Goal: Check status: Check status

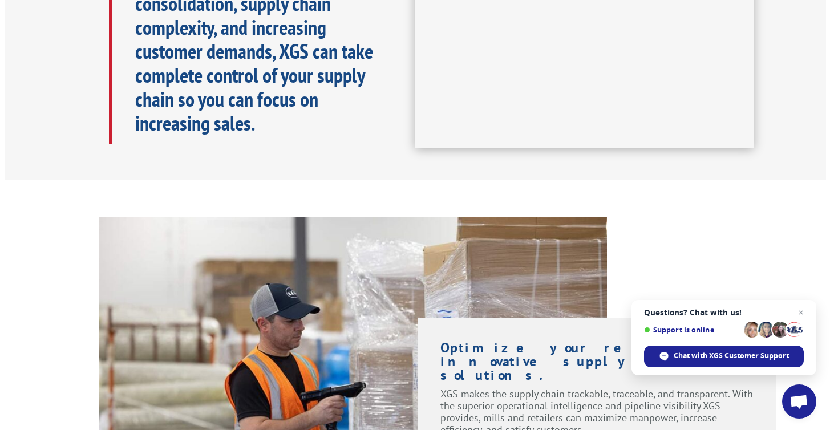
scroll to position [1200, 0]
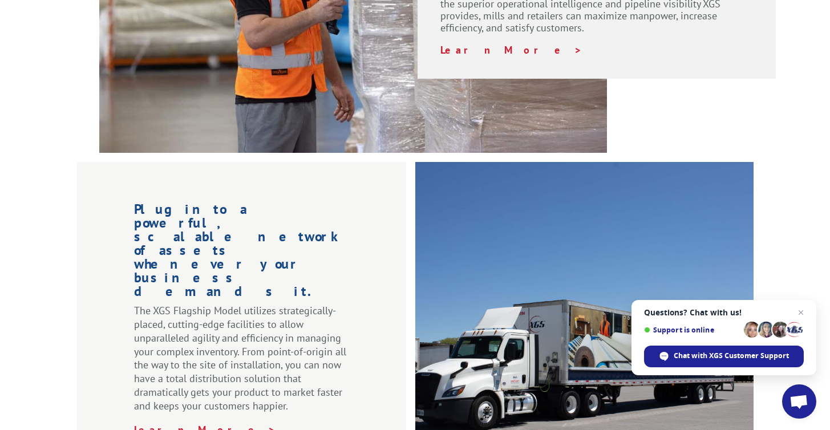
click at [802, 311] on span "Open chat" at bounding box center [801, 313] width 14 height 14
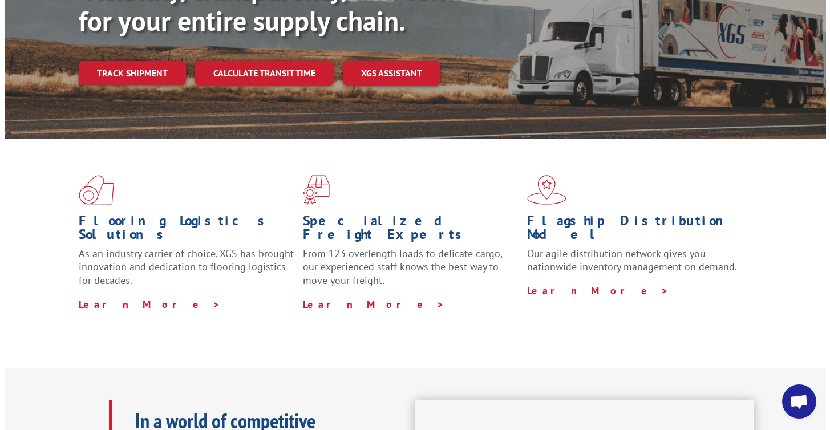
scroll to position [136, 0]
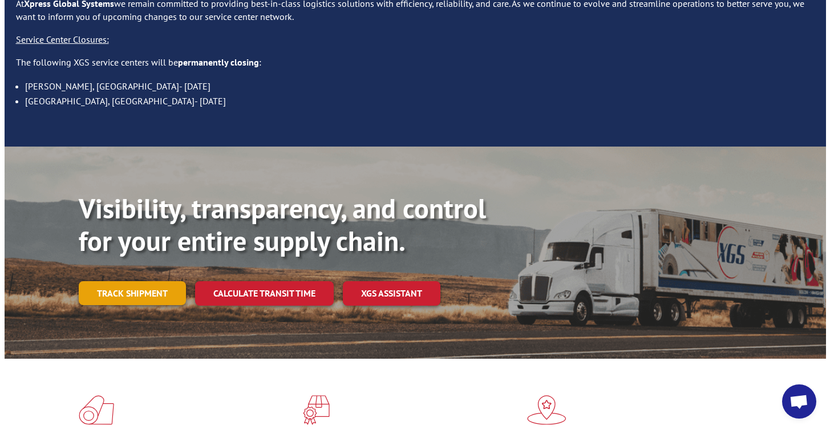
click at [122, 281] on link "Track shipment" at bounding box center [132, 293] width 107 height 24
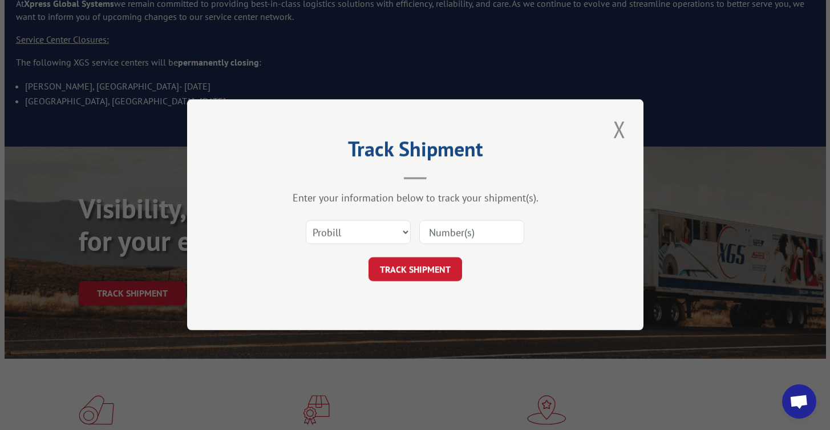
click at [451, 236] on input at bounding box center [471, 233] width 105 height 24
paste input "12970682"
type input "12970682"
select select "bol"
click at [438, 267] on button "TRACK SHIPMENT" at bounding box center [416, 270] width 94 height 24
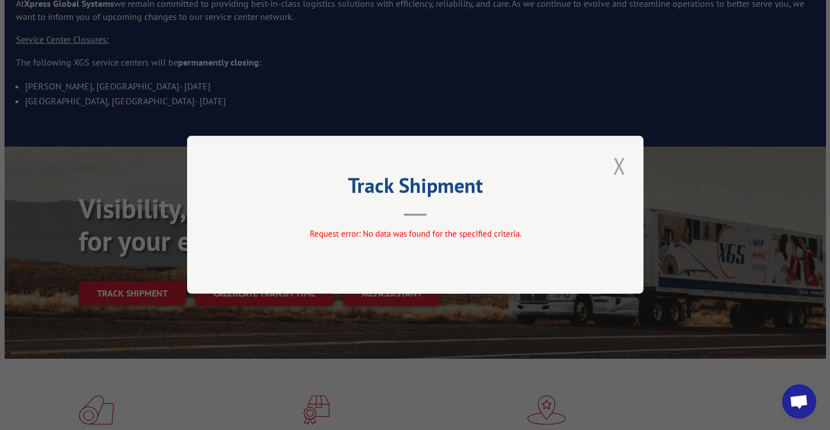
click at [625, 167] on button "Close modal" at bounding box center [619, 165] width 19 height 31
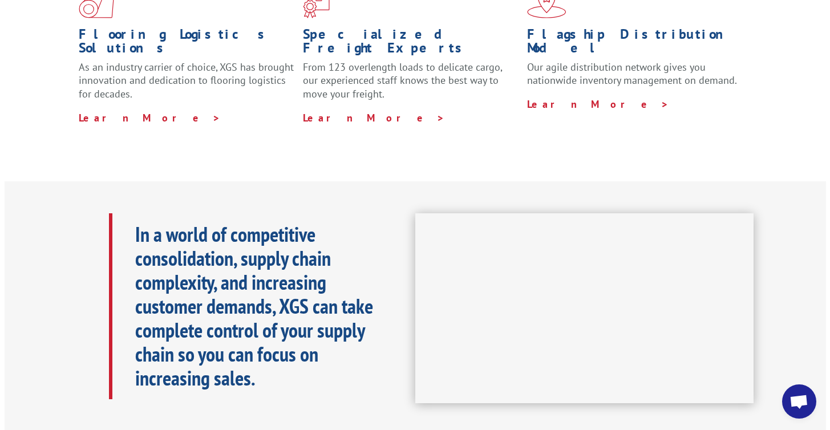
scroll to position [151, 0]
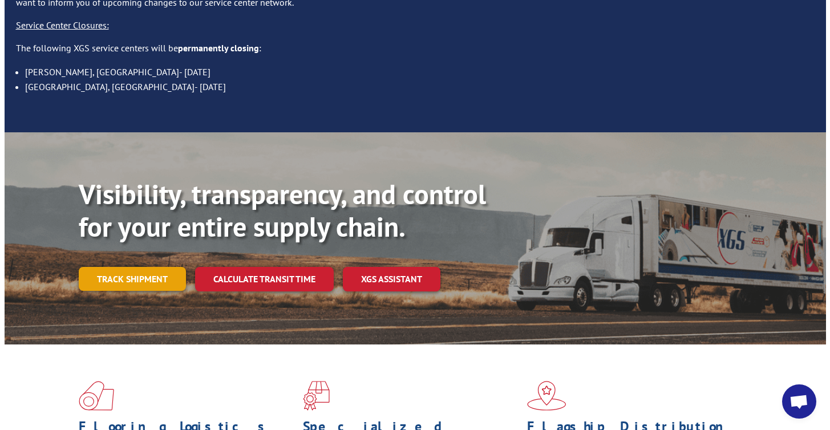
click at [151, 267] on link "Track shipment" at bounding box center [132, 279] width 107 height 24
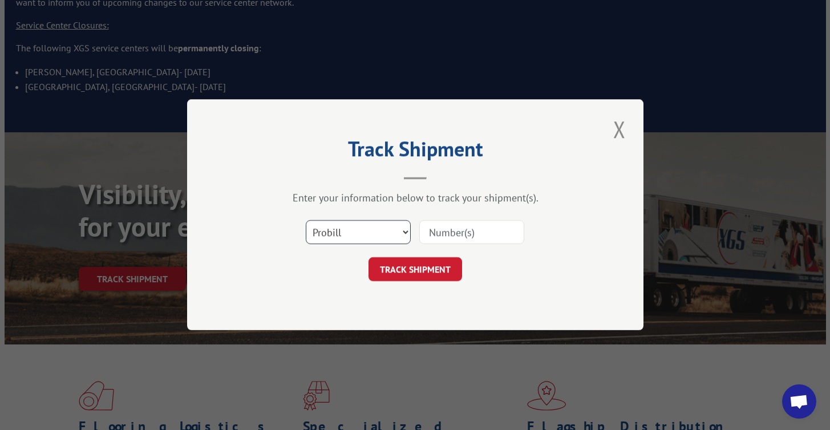
select select "bol"
click at [436, 228] on input at bounding box center [471, 233] width 105 height 24
paste input "12970682"
type input "12970682"
click at [431, 274] on button "TRACK SHIPMENT" at bounding box center [416, 270] width 94 height 24
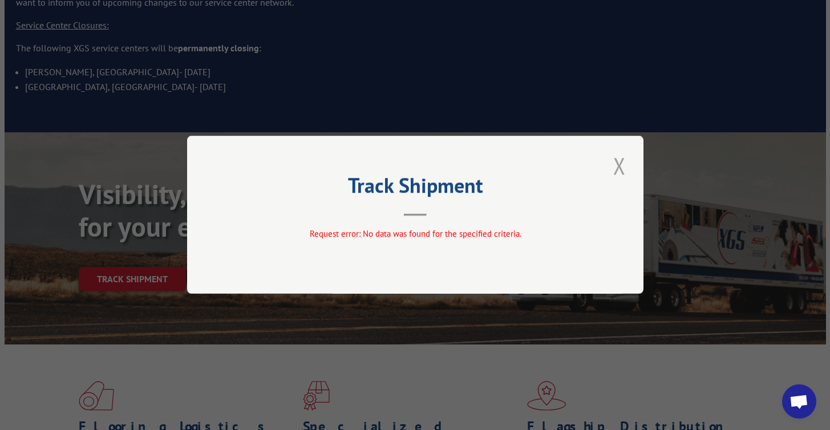
click at [621, 170] on button "Close modal" at bounding box center [619, 165] width 19 height 31
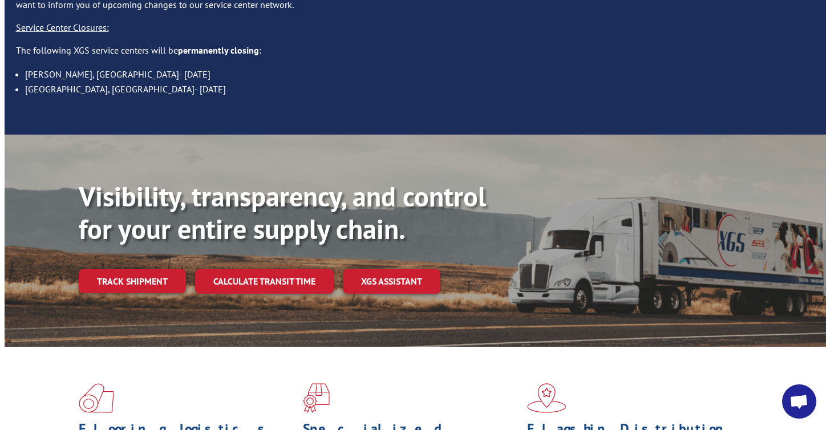
scroll to position [0, 0]
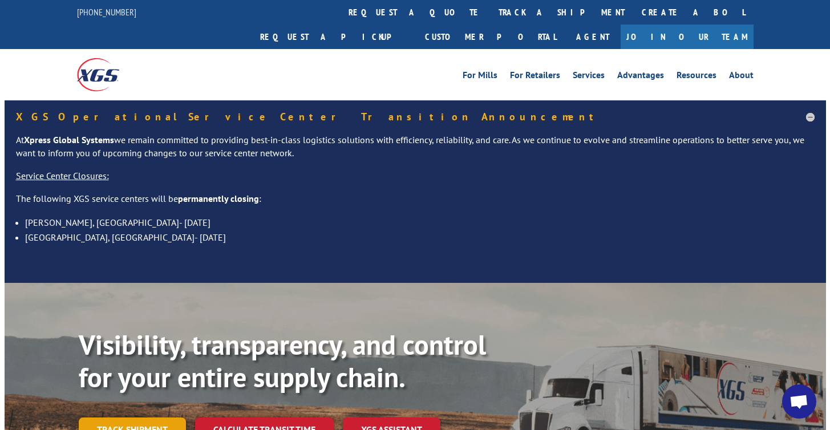
click at [155, 418] on link "Track shipment" at bounding box center [132, 430] width 107 height 24
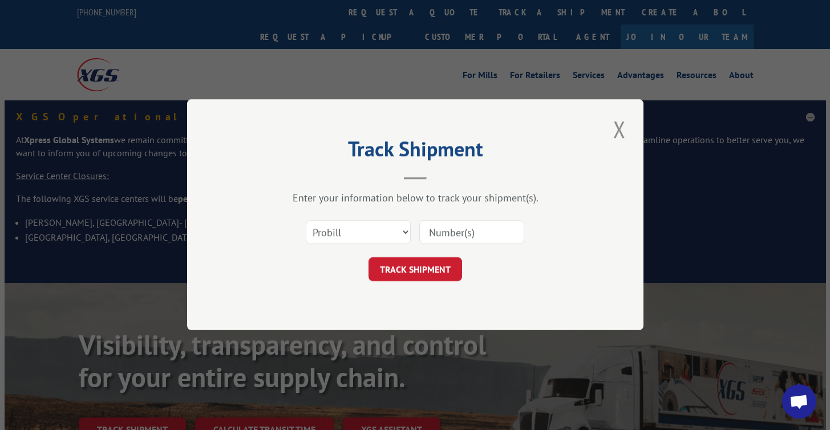
click at [478, 229] on input at bounding box center [471, 233] width 105 height 24
click at [450, 234] on input at bounding box center [471, 233] width 105 height 24
paste input "12970682"
type input "12970682"
click at [447, 268] on button "TRACK SHIPMENT" at bounding box center [416, 270] width 94 height 24
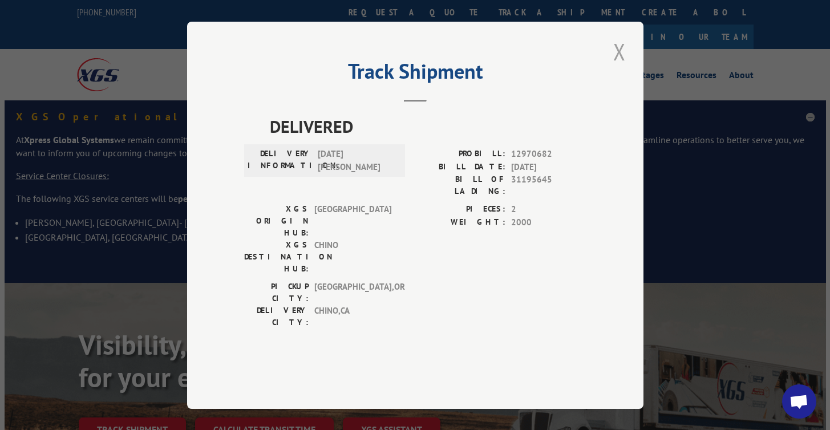
click at [619, 67] on button "Close modal" at bounding box center [619, 51] width 19 height 31
